Goal: Book appointment/travel/reservation

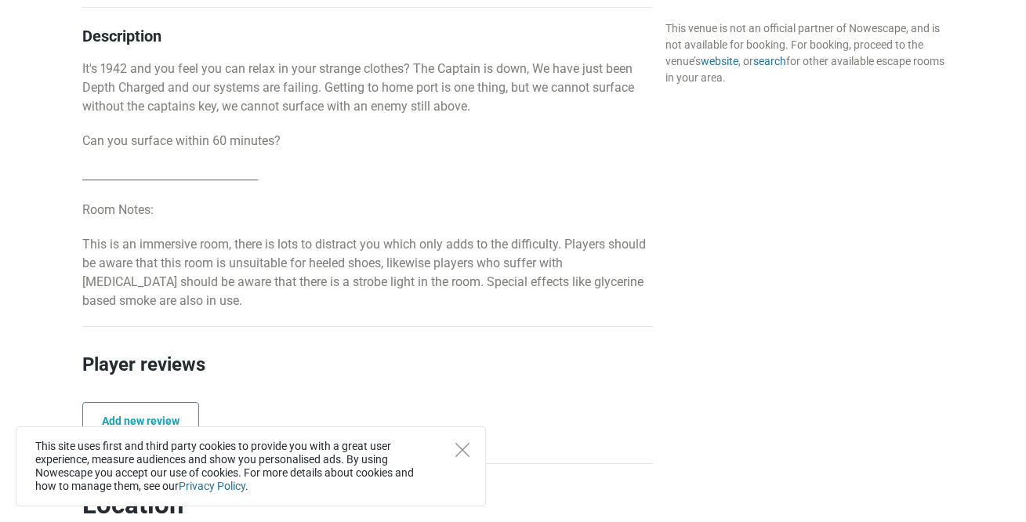
scroll to position [761, 0]
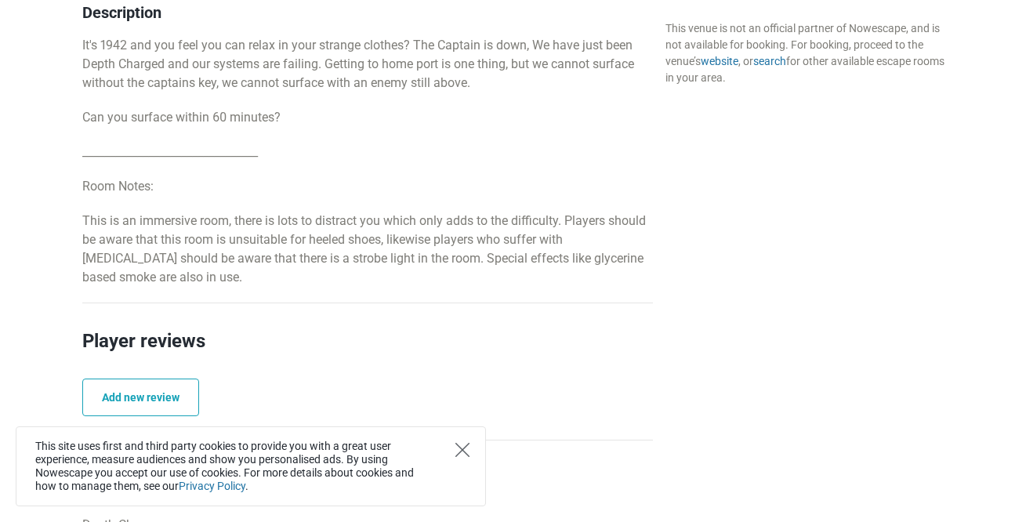
click at [466, 447] on icon "Close" at bounding box center [462, 450] width 14 height 14
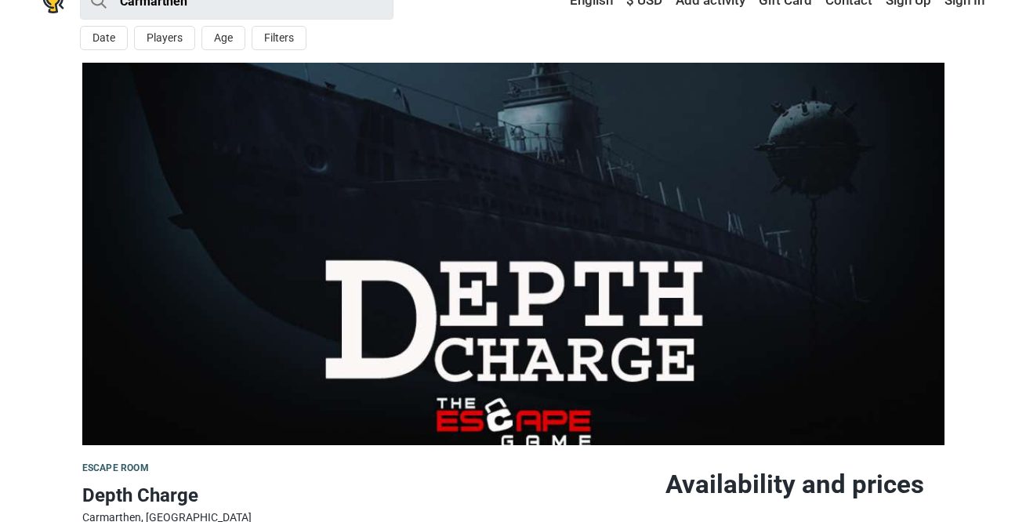
scroll to position [0, 0]
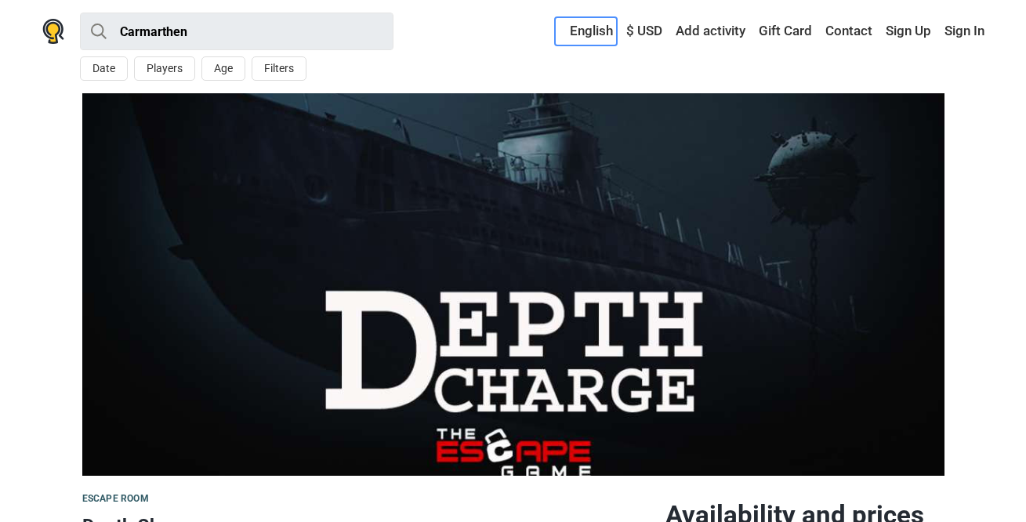
click at [593, 32] on link "English" at bounding box center [586, 31] width 62 height 28
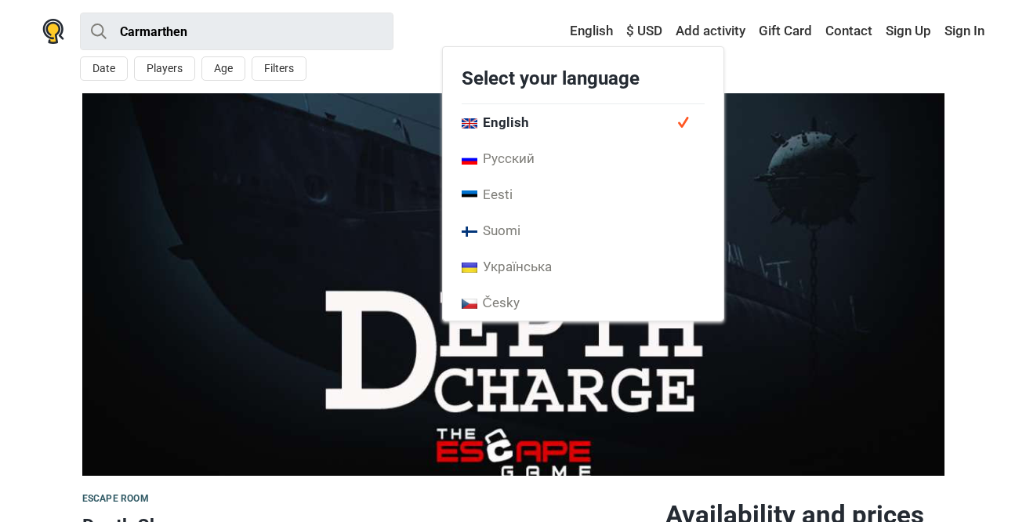
click at [787, 61] on div "Carmarthen All Escape room Around Me Date Players Age Filters < September 2025 …" at bounding box center [514, 46] width 980 height 93
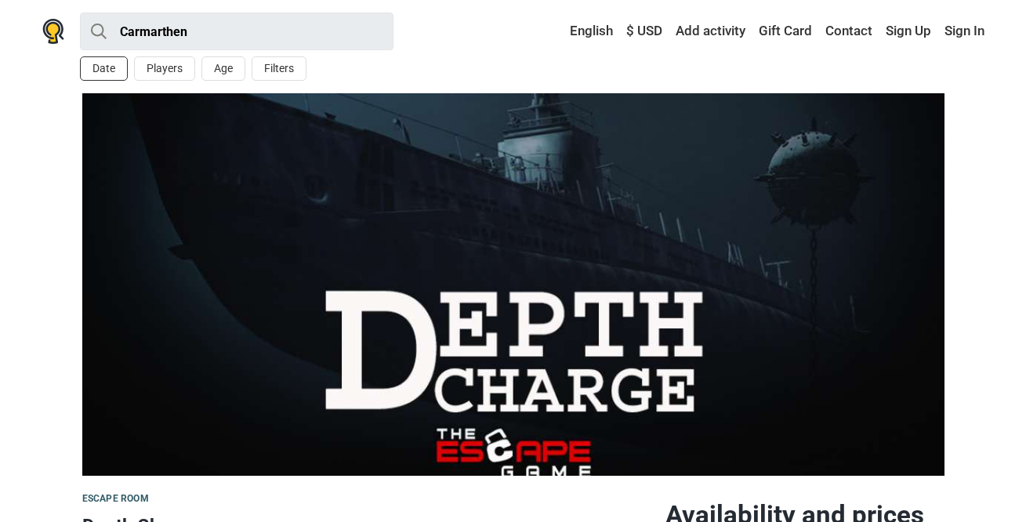
click at [107, 73] on button "Date" at bounding box center [104, 68] width 48 height 24
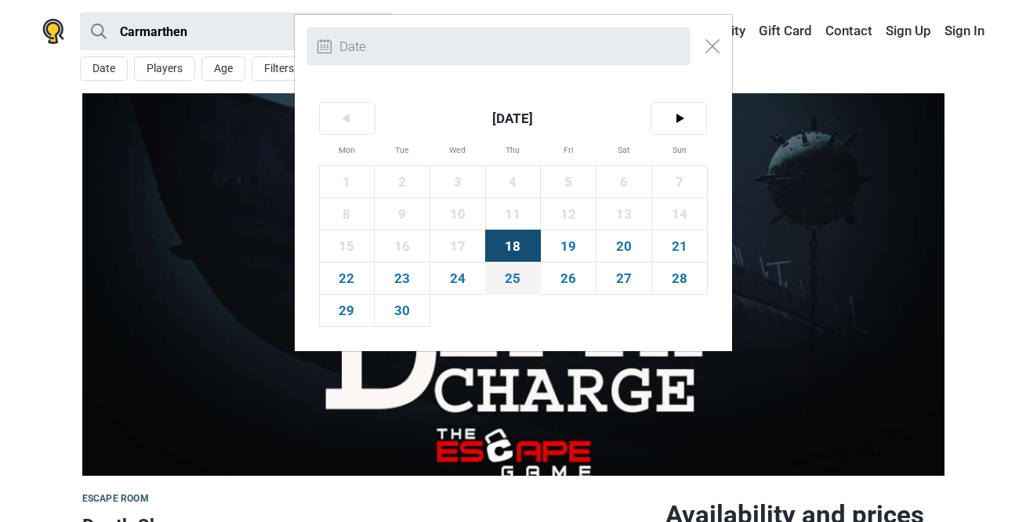
click at [515, 277] on span "25" at bounding box center [513, 278] width 55 height 31
type input "25th September (Thu)"
